Goal: Information Seeking & Learning: Learn about a topic

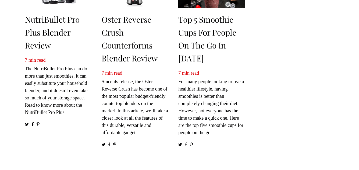
scroll to position [215, 0]
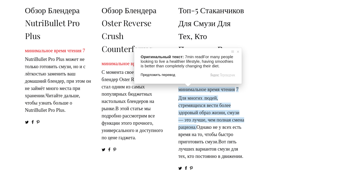
click at [174, 77] on span "Предложить перевод" at bounding box center [157, 74] width 34 height 5
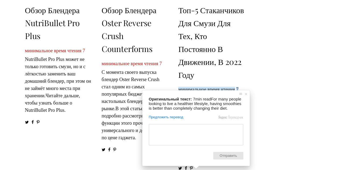
click at [220, 157] on span "Отправить" at bounding box center [228, 156] width 30 height 8
click at [247, 95] on span at bounding box center [245, 93] width 5 height 5
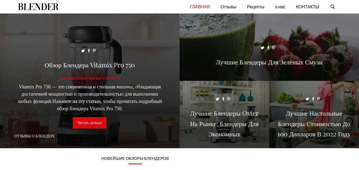
click at [98, 123] on ya-tr-span "Читать дальше" at bounding box center [89, 122] width 24 height 4
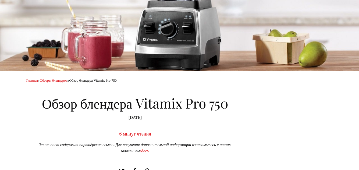
scroll to position [215, 0]
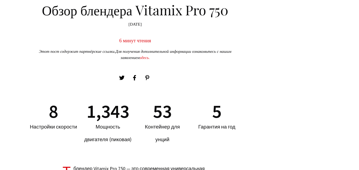
click at [66, 150] on section "8 Настройки скорости 1,343 Мощность двигателя (пиковая) 53 Контейнер для унций …" at bounding box center [135, 126] width 218 height 71
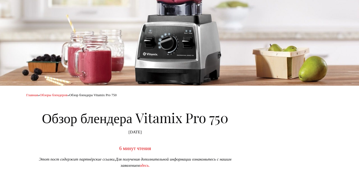
scroll to position [0, 0]
